Goal: Find specific page/section: Find specific page/section

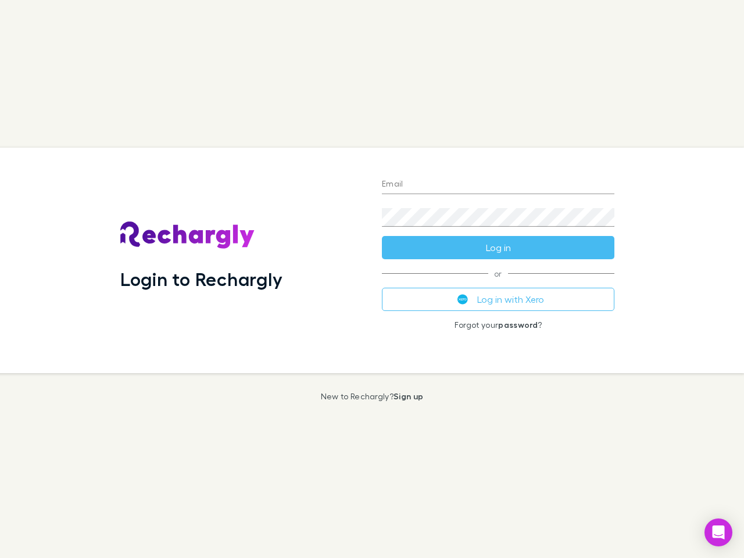
click at [372, 279] on div "Login to Rechargly" at bounding box center [242, 260] width 262 height 225
click at [498, 185] on input "Email" at bounding box center [498, 185] width 232 height 19
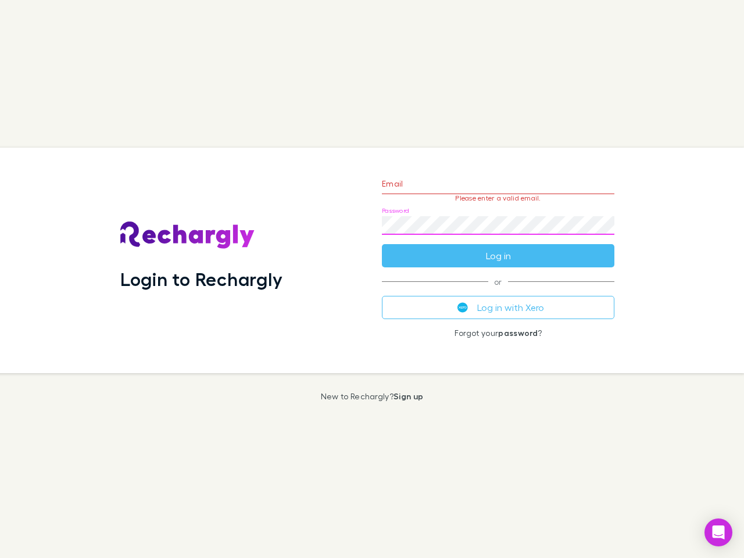
click at [498, 248] on form "Email Please enter a valid email. Password Log in" at bounding box center [498, 216] width 232 height 101
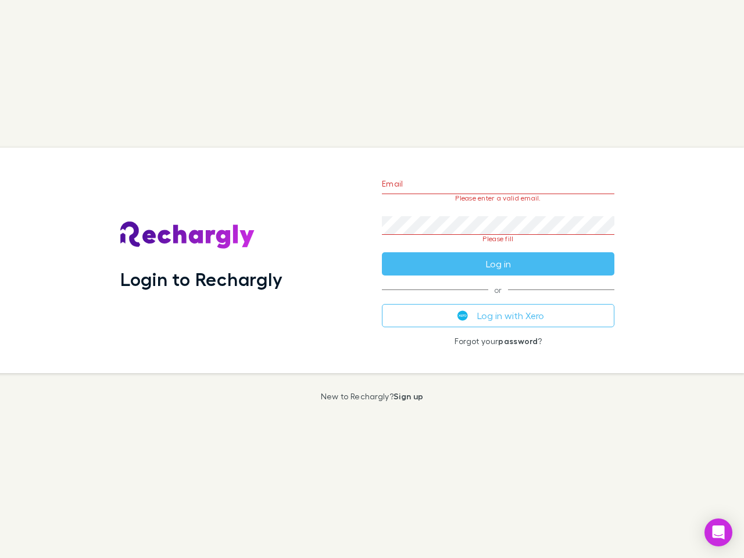
click at [498, 299] on div "Email Please enter a valid email. Password Please fill Log in or Log in with Xe…" at bounding box center [498, 260] width 251 height 225
click at [718, 532] on icon "Open Intercom Messenger" at bounding box center [718, 532] width 12 height 14
